Goal: Find specific page/section: Find specific page/section

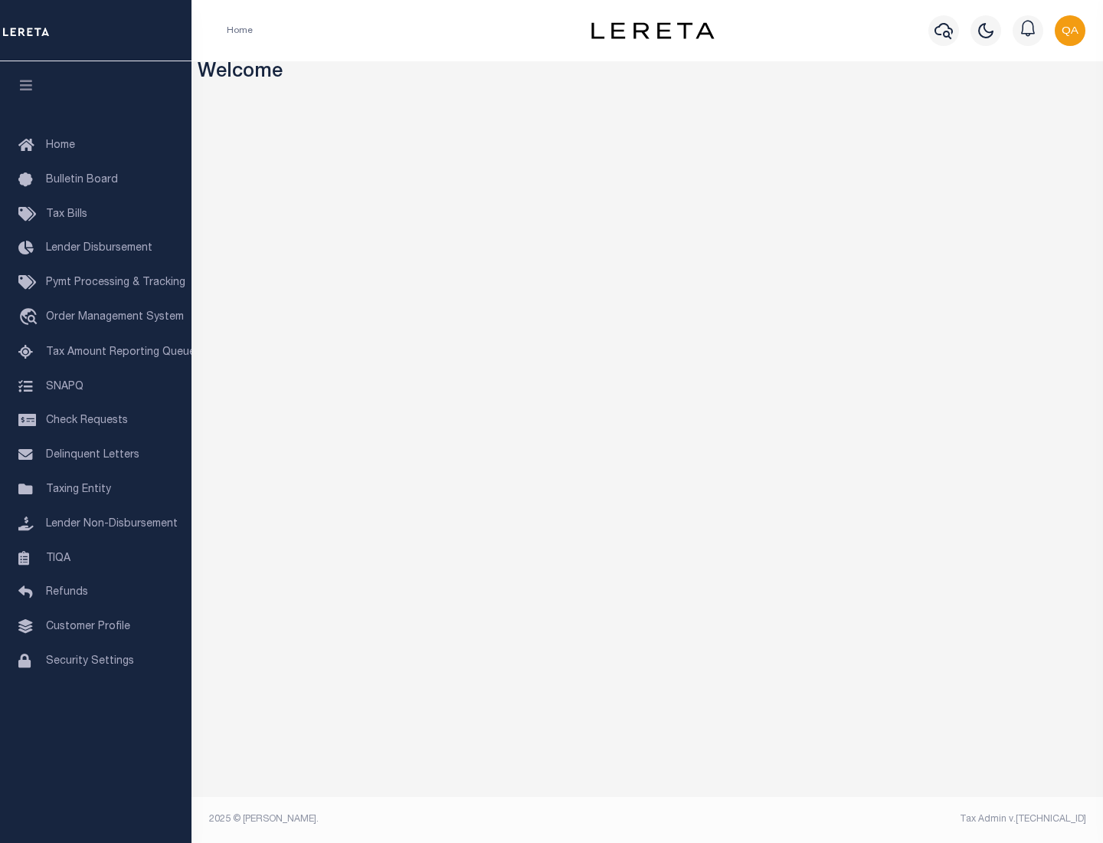
click at [96, 558] on link "TIQA" at bounding box center [96, 559] width 192 height 34
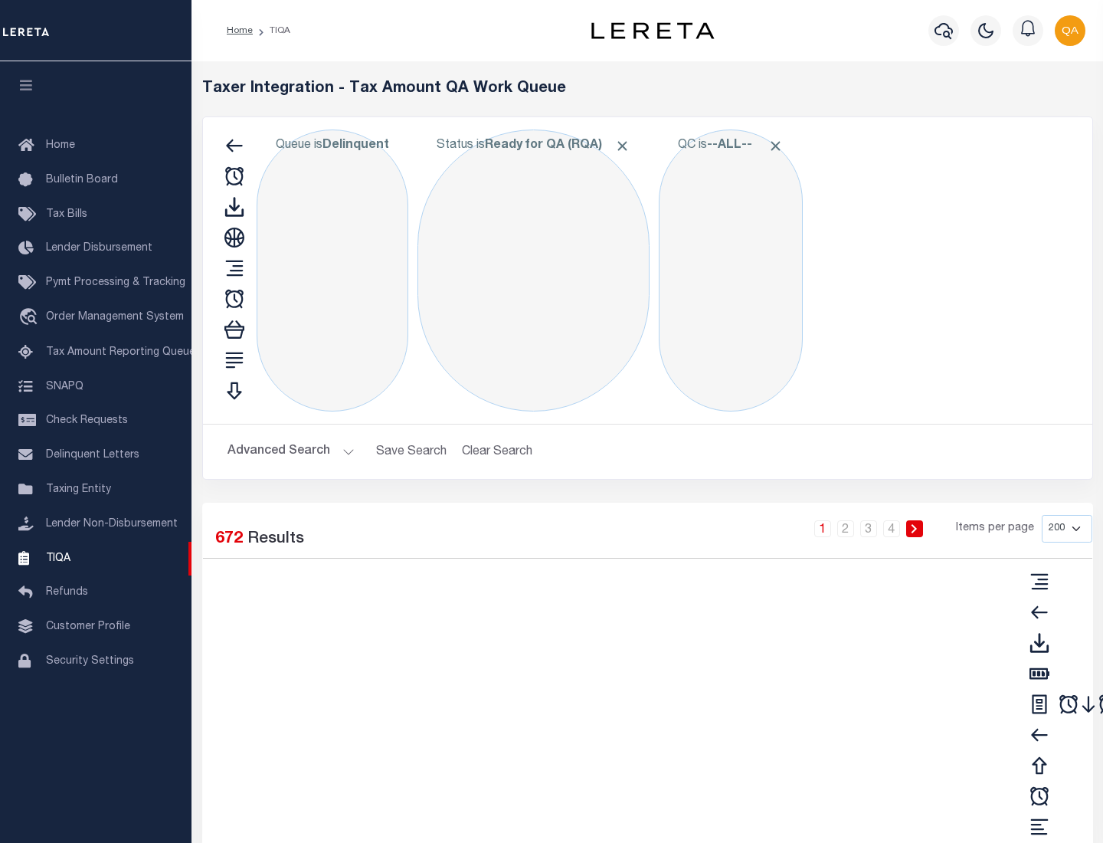
select select "200"
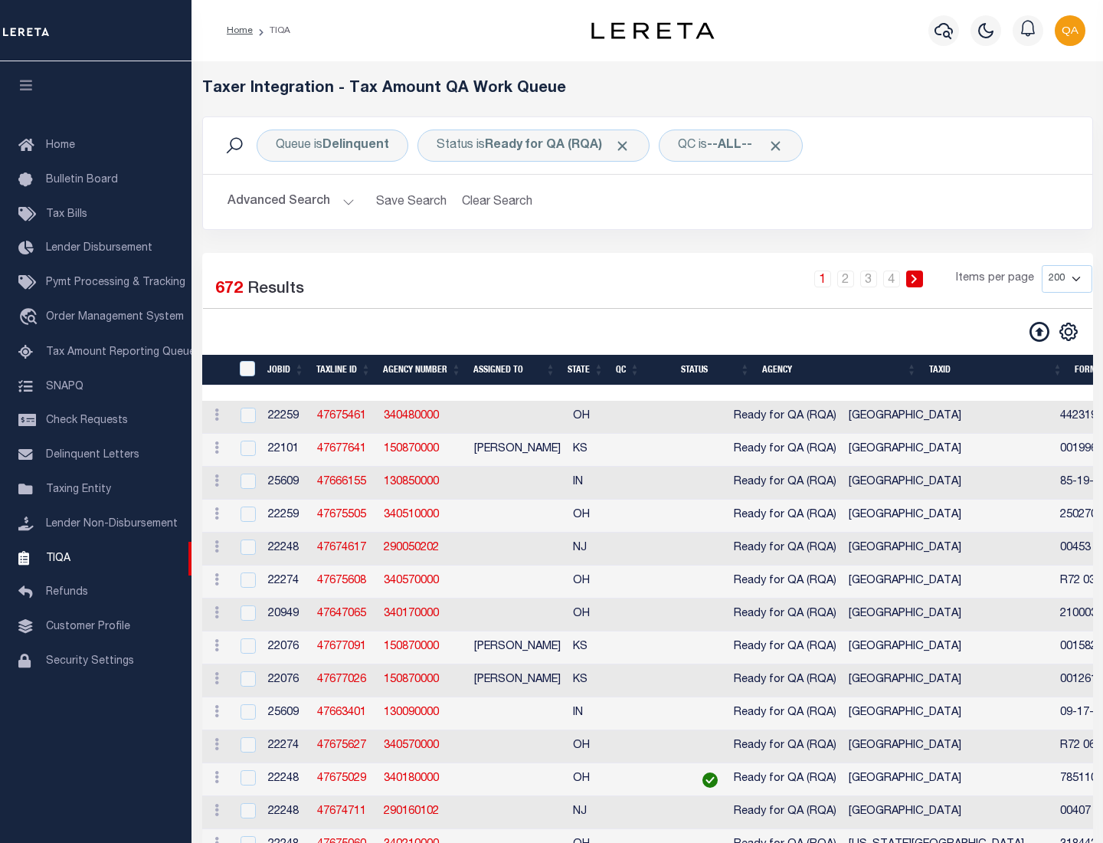
click at [627, 146] on span "Click to Remove" at bounding box center [622, 146] width 16 height 16
